Goal: Information Seeking & Learning: Learn about a topic

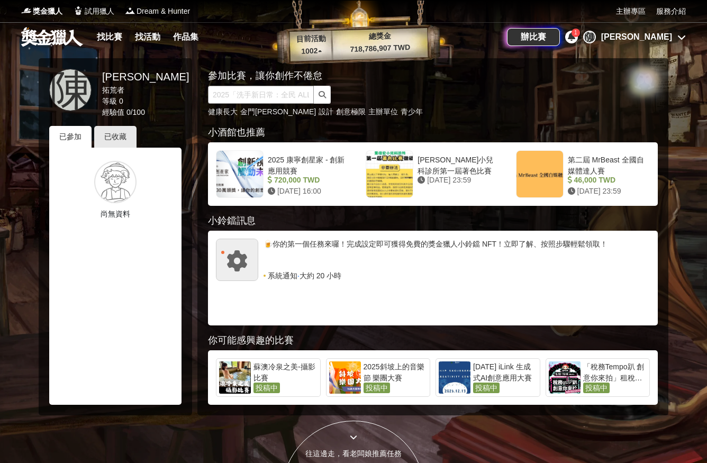
click at [276, 93] on input "text" at bounding box center [261, 95] width 106 height 18
type input "數位性暴力"
click at [322, 95] on button "submit" at bounding box center [322, 95] width 17 height 18
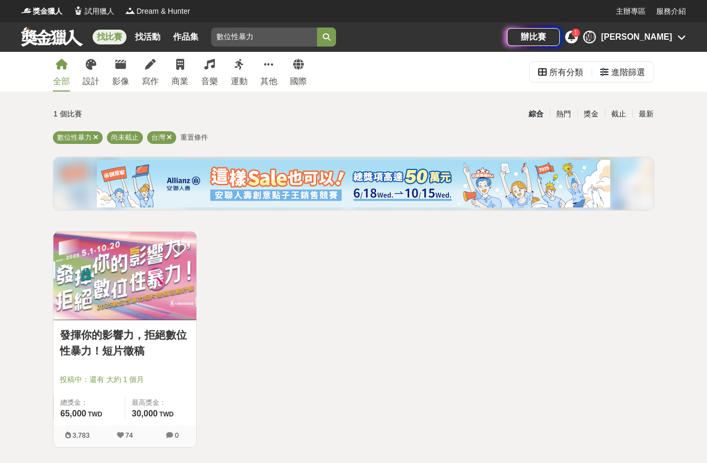
click at [152, 331] on link "發揮你的影響力，拒絕數位性暴力！短片徵稿" at bounding box center [125, 343] width 130 height 32
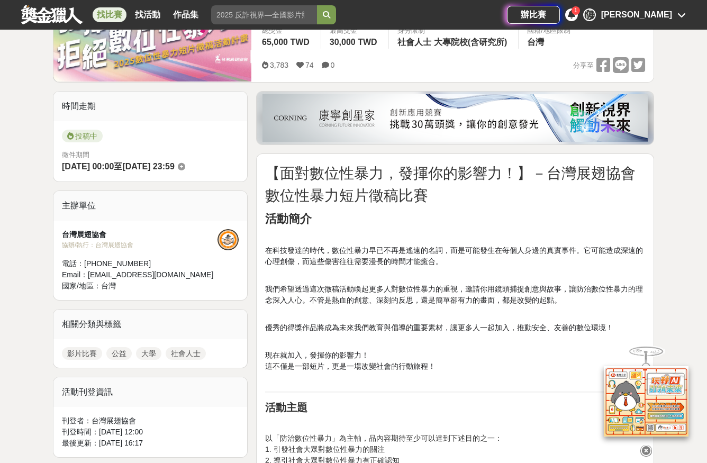
scroll to position [205, 0]
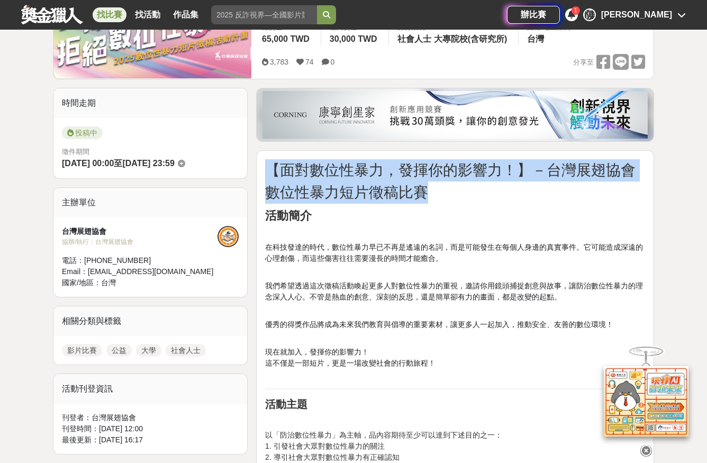
drag, startPoint x: 272, startPoint y: 166, endPoint x: 441, endPoint y: 189, distance: 170.8
click at [441, 189] on p "【面對數位性暴力，發揮你的影響力！】－台灣展翅協會數位性暴力短片徵稿比賽" at bounding box center [455, 181] width 380 height 44
copy span "【面對數位性暴力，發揮你的影響力！】－台灣展翅協會數位性暴力短片徵稿比賽"
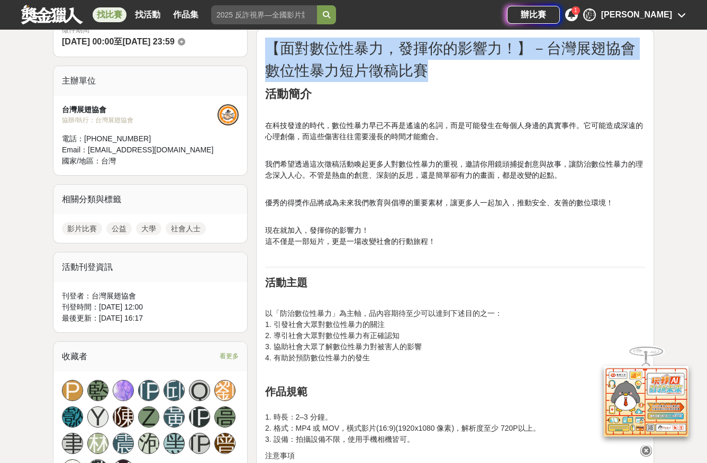
scroll to position [328, 0]
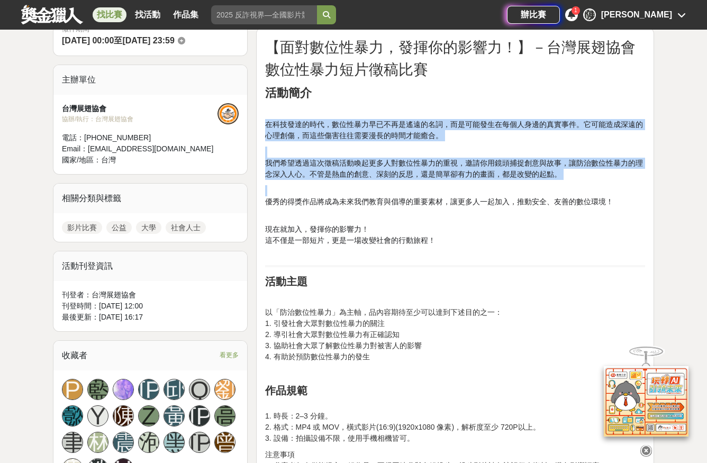
drag, startPoint x: 265, startPoint y: 125, endPoint x: 569, endPoint y: 180, distance: 309.5
copy div "在科技發達的時代，數位性暴力早已不再是遙遠的名詞，而是可能發生在每個人身邊的真實事件。它可能造成深遠的心理創傷，而這些傷害往往需要漫長的時間才能癒合。 我們希…"
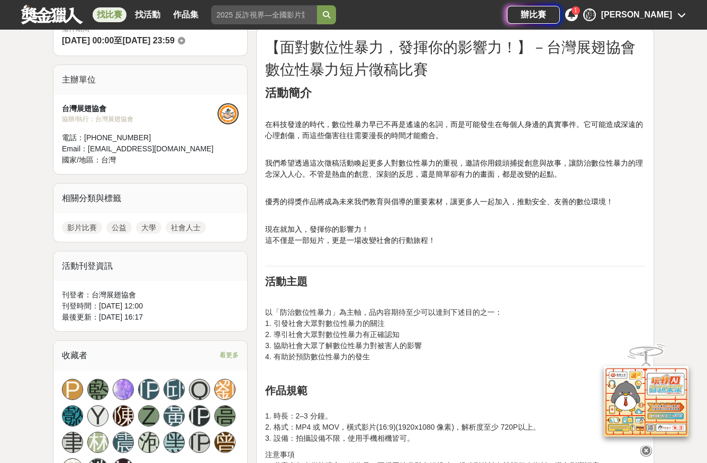
click at [221, 190] on div "相關分類與標籤" at bounding box center [150, 199] width 194 height 30
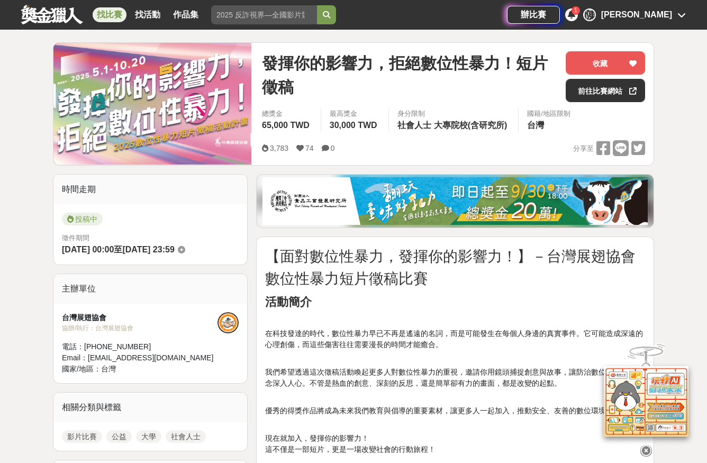
scroll to position [134, 0]
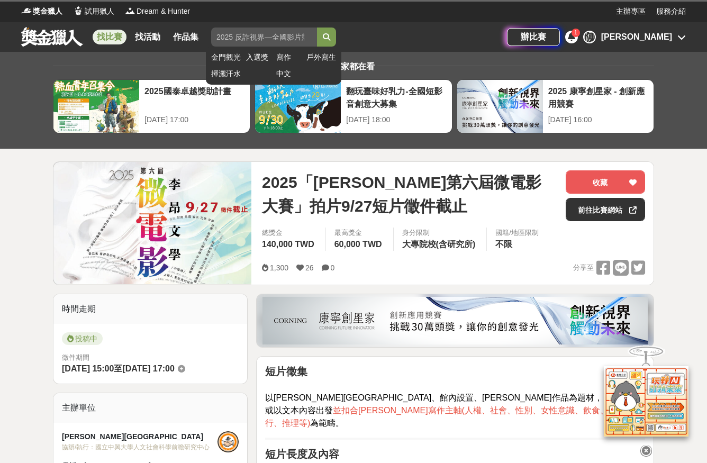
click at [281, 41] on input "search" at bounding box center [264, 37] width 106 height 19
type input "麥味登"
click at [326, 37] on button "submit" at bounding box center [326, 37] width 19 height 19
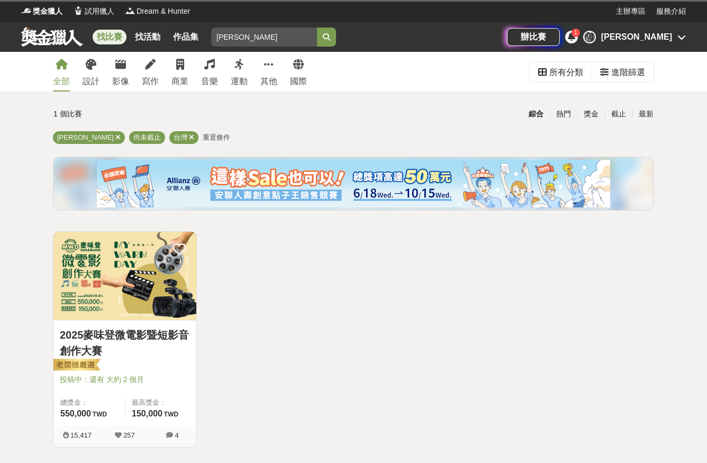
click at [136, 263] on img at bounding box center [124, 276] width 143 height 88
